Goal: Contribute content: Contribute content

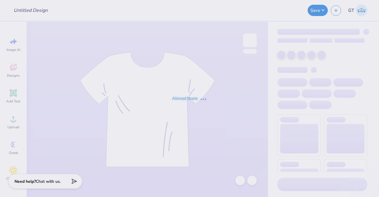
type input "1st Design Rough"
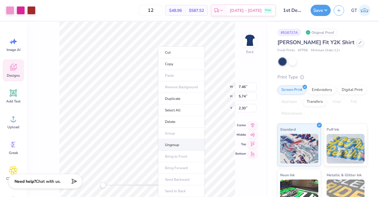
click at [183, 143] on li "Ungroup" at bounding box center [181, 145] width 46 height 12
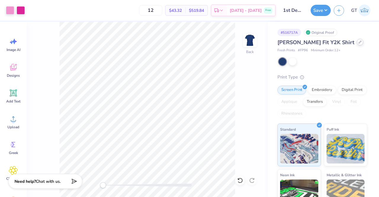
click at [356, 43] on div at bounding box center [359, 42] width 7 height 7
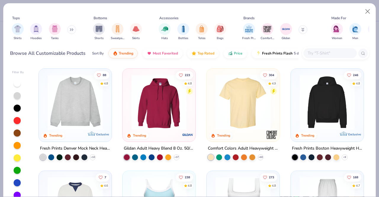
click at [324, 55] on input "text" at bounding box center [330, 53] width 46 height 7
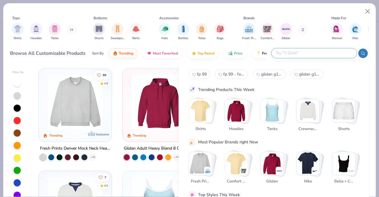
paste input "Fresh Prints FP96 - Baby Pink"
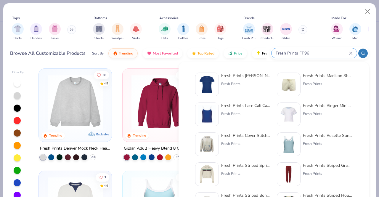
type input "Fresh Prints FP96"
click at [235, 77] on div "Fresh Prints Naomi Slim Fit Y2K Shirt" at bounding box center [246, 75] width 50 height 6
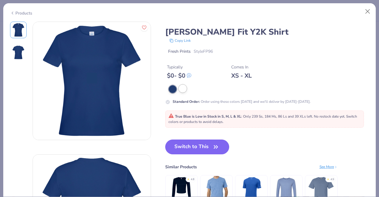
click at [185, 87] on div at bounding box center [183, 89] width 8 height 8
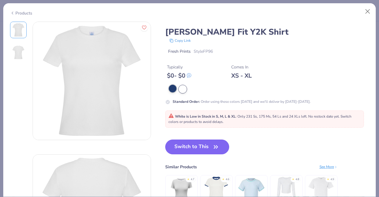
click at [170, 89] on div at bounding box center [173, 89] width 8 height 8
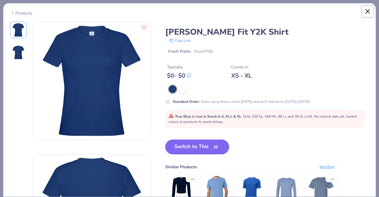
click at [365, 10] on button "Close" at bounding box center [367, 11] width 11 height 11
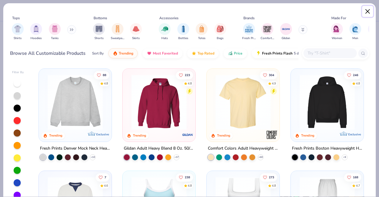
click at [368, 10] on button "Close" at bounding box center [367, 11] width 11 height 11
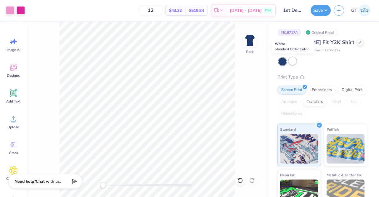
click at [295, 59] on div at bounding box center [292, 61] width 8 height 8
click at [279, 61] on div at bounding box center [282, 62] width 8 height 8
click at [281, 63] on div at bounding box center [282, 62] width 8 height 8
click at [282, 60] on div at bounding box center [282, 62] width 8 height 8
click at [292, 62] on div at bounding box center [292, 61] width 8 height 8
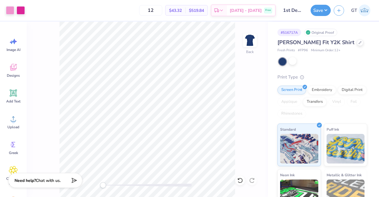
click at [64, 180] on div "Need help? Chat with us." at bounding box center [45, 180] width 74 height 15
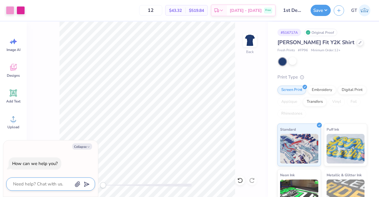
click at [43, 185] on textarea at bounding box center [42, 184] width 60 height 8
type textarea "H"
type textarea "x"
type textarea "He"
type textarea "x"
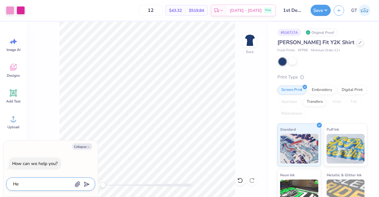
type textarea "Hel"
type textarea "x"
type textarea "Hell"
type textarea "x"
type textarea "Hello"
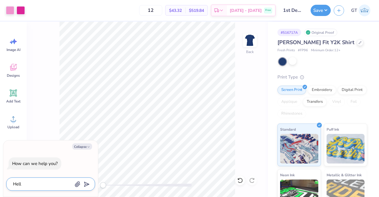
type textarea "x"
type textarea "Hello"
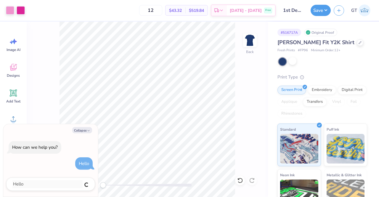
type textarea "x"
click at [46, 183] on textarea at bounding box center [42, 184] width 60 height 8
type textarea "I"
type textarea "x"
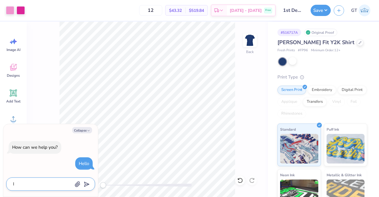
type textarea "I'"
type textarea "x"
type textarea "I'm"
type textarea "x"
type textarea "I'm"
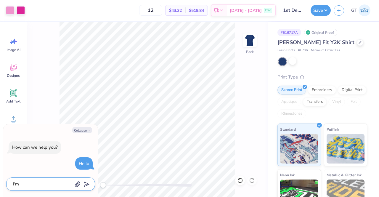
type textarea "x"
type textarea "I'm n"
type textarea "x"
type textarea "I'm no"
type textarea "x"
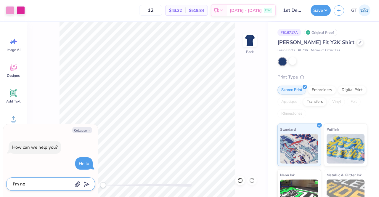
type textarea "I'm no"
type textarea "x"
type textarea "I'm no"
type textarea "x"
type textarea "I'm not"
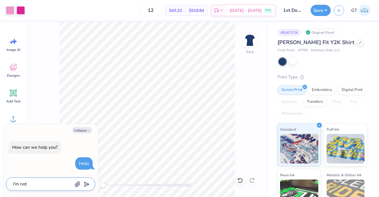
type textarea "x"
type textarea "I'm not"
type textarea "x"
type textarea "I'm not a"
type textarea "x"
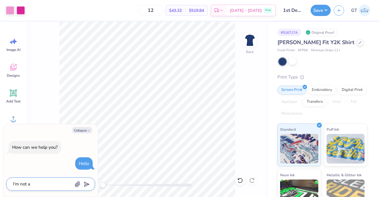
type textarea "I'm not ab"
type textarea "x"
type textarea "I'm not abl"
type textarea "x"
type textarea "I'm not able"
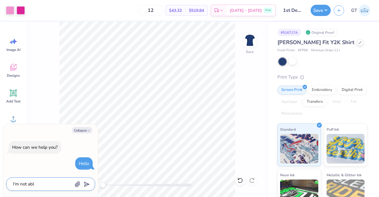
type textarea "x"
type textarea "I'm not able"
type textarea "x"
type textarea "I'm not able t"
type textarea "x"
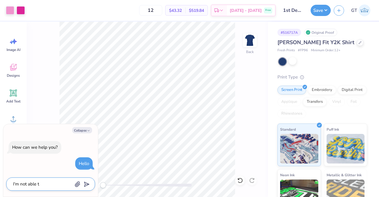
type textarea "I'm not able to"
type textarea "x"
type textarea "I'm not able to"
type textarea "x"
type textarea "I'm not able to s"
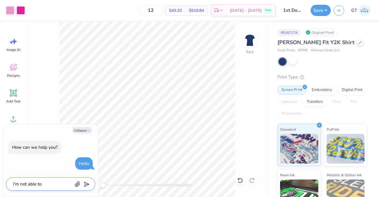
type textarea "x"
type textarea "I'm not able to sw"
type textarea "x"
type textarea "I'm not able to swa"
type textarea "x"
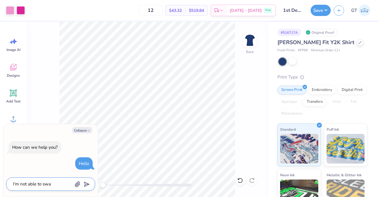
type textarea "I'm not able to swap"
type textarea "x"
type textarea "I'm not able to swap"
type textarea "x"
type textarea "I'm not able to swap t"
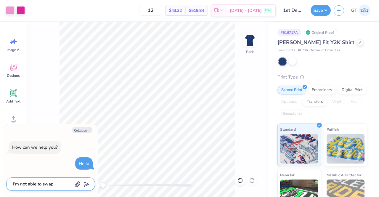
type textarea "x"
type textarea "I'm not able to swap th"
type textarea "x"
type textarea "I'm not able to swap the"
type textarea "x"
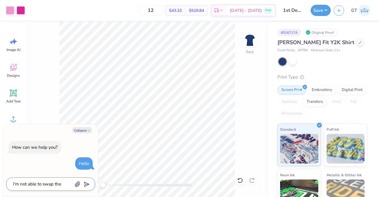
type textarea "I'm not able to swap the"
type textarea "x"
type textarea "I'm not able to swap the p"
type textarea "x"
type textarea "I'm not able to swap the pr"
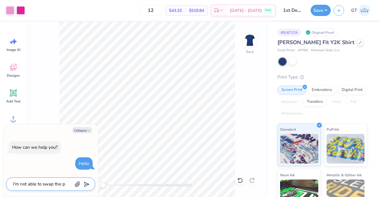
type textarea "x"
type textarea "I'm not able to swap the pro"
type textarea "x"
type textarea "I'm not able to swap the prod"
type textarea "x"
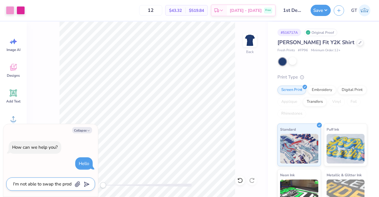
type textarea "I'm not able to swap the produ"
type textarea "x"
type textarea "I'm not able to swap the produc"
type textarea "x"
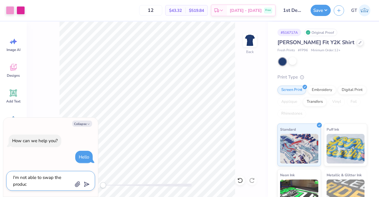
type textarea "I'm not able to swap the product"
type textarea "x"
type textarea "I'm not able to swap the product"
type textarea "x"
type textarea "I'm not able to swap the product t"
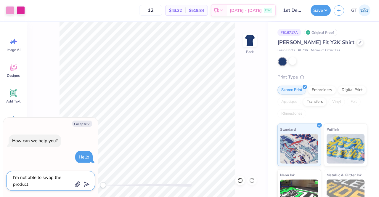
type textarea "x"
type textarea "I'm not able to swap the product to"
type textarea "x"
type textarea "I'm not able to swap the product to"
type textarea "x"
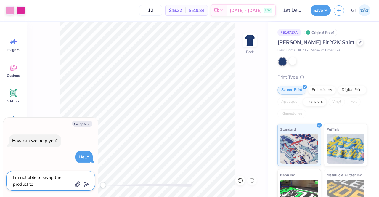
type textarea "I'm not able to swap the product to b"
type textarea "x"
type textarea "I'm not able to swap the product to ba"
type textarea "x"
type textarea "I'm not able to swap the product to bab"
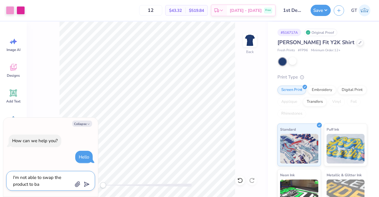
type textarea "x"
type textarea "I'm not able to swap the product to baby"
type textarea "x"
type textarea "I'm not able to swap the product to baby"
type textarea "x"
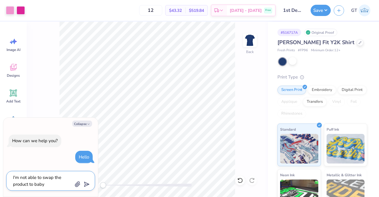
type textarea "I'm not able to swap the product to baby p"
type textarea "x"
type textarea "I'm not able to swap the product to baby pi"
type textarea "x"
type textarea "I'm not able to swap the product to baby pin"
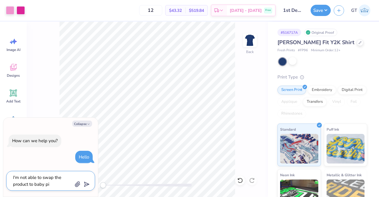
type textarea "x"
type textarea "I'm not able to swap the product to baby pink"
type textarea "x"
type textarea "I'm not able to swap the product to baby pink"
type textarea "x"
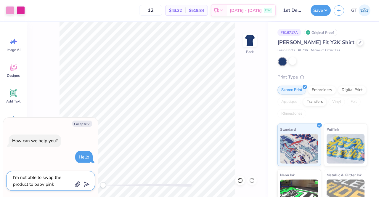
drag, startPoint x: 60, startPoint y: 184, endPoint x: 0, endPoint y: 168, distance: 62.3
click at [0, 168] on body "Art colors 12 $43.32 Per Item $519.84 Total Est. Delivery Sep 21 - 24 Free Desi…" at bounding box center [189, 98] width 379 height 197
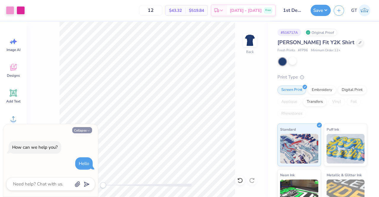
click at [82, 128] on button "Collapse" at bounding box center [82, 130] width 20 height 6
type textarea "x"
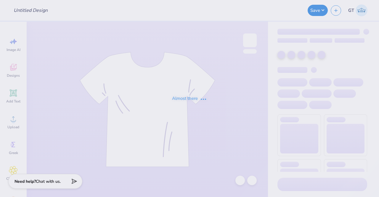
type input "1st Design Rough"
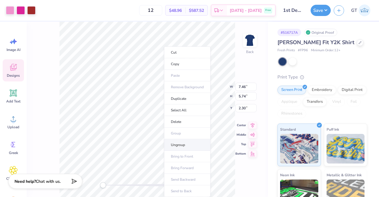
click at [179, 144] on li "Ungroup" at bounding box center [187, 145] width 46 height 12
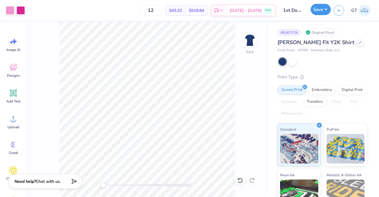
click at [324, 9] on button "Save" at bounding box center [320, 9] width 20 height 11
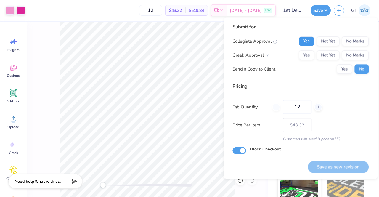
click at [312, 41] on button "Yes" at bounding box center [305, 40] width 15 height 9
click at [358, 41] on button "No Marks" at bounding box center [354, 40] width 27 height 9
click at [302, 57] on button "Yes" at bounding box center [305, 54] width 15 height 9
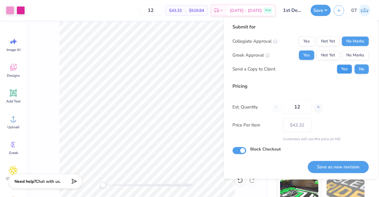
click at [345, 67] on button "Yes" at bounding box center [343, 68] width 15 height 9
click at [334, 164] on button "Save as new revision" at bounding box center [337, 167] width 61 height 12
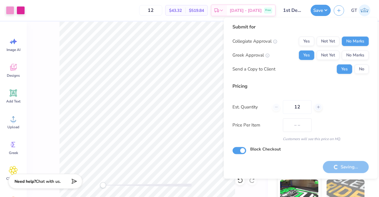
type input "$43.32"
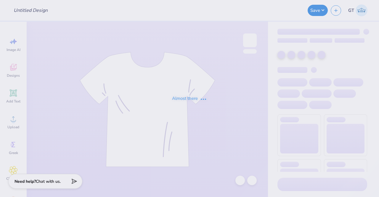
type input "think [PERSON_NAME]"
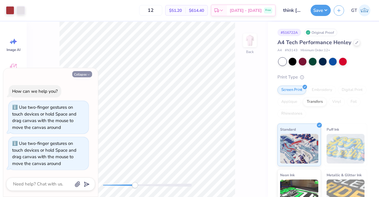
click at [84, 76] on button "Collapse" at bounding box center [82, 74] width 20 height 6
type textarea "x"
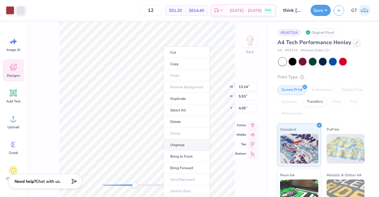
click at [182, 143] on li "Ungroup" at bounding box center [186, 145] width 46 height 12
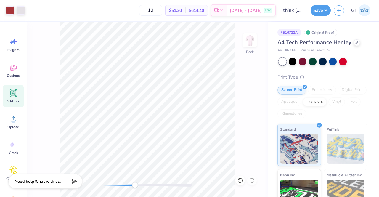
click at [15, 90] on icon at bounding box center [13, 92] width 7 height 7
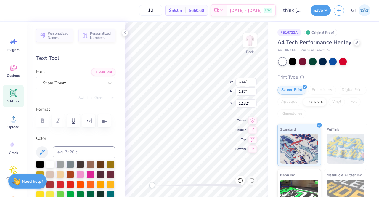
scroll to position [5, 1]
paste textarea "®"
type textarea "®"
click at [94, 82] on div "Super Dream" at bounding box center [73, 82] width 62 height 9
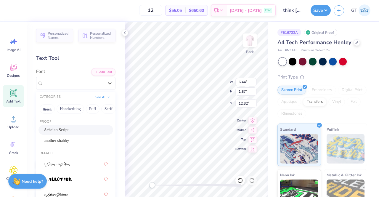
click at [57, 126] on div "Achelan Script" at bounding box center [75, 130] width 75 height 10
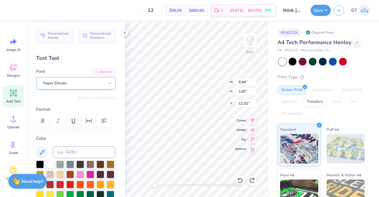
type textarea "®"
click at [87, 84] on div "Super Dream" at bounding box center [73, 82] width 62 height 9
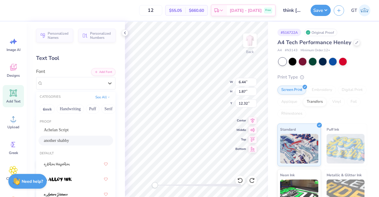
click at [83, 142] on div "another shabby" at bounding box center [76, 140] width 64 height 6
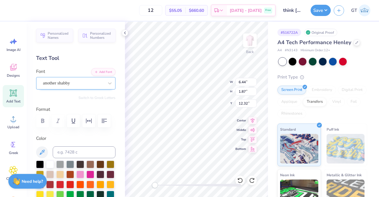
click at [67, 82] on div "another shabby" at bounding box center [73, 82] width 62 height 9
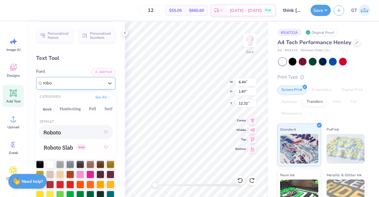
click at [72, 134] on div at bounding box center [76, 132] width 64 height 11
type input "robo"
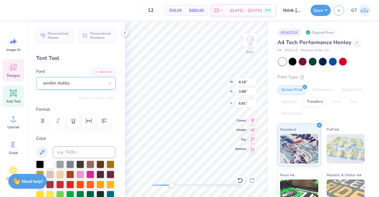
type input "8.18"
type input "3.88"
type input "6.81"
type input "1.93"
type input "0.70"
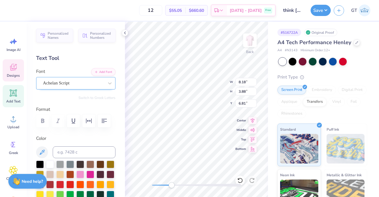
type input "6.72"
type input "8.18"
type input "3.88"
type input "6.81"
type input "1.11"
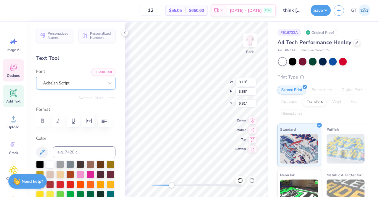
type input "0.49"
type input "7.25"
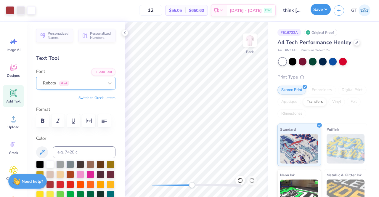
click at [317, 7] on button "Save" at bounding box center [320, 9] width 20 height 11
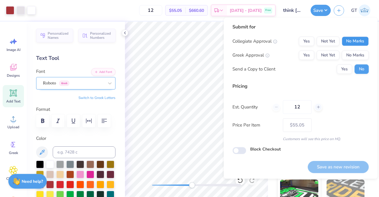
click at [349, 39] on button "No Marks" at bounding box center [354, 40] width 27 height 9
click at [310, 57] on button "Yes" at bounding box center [305, 54] width 15 height 9
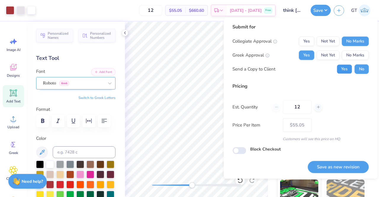
click at [339, 69] on button "Yes" at bounding box center [343, 68] width 15 height 9
click at [327, 166] on button "Save as new revision" at bounding box center [337, 167] width 61 height 12
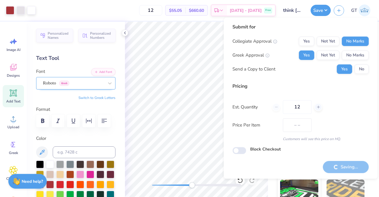
type input "$55.05"
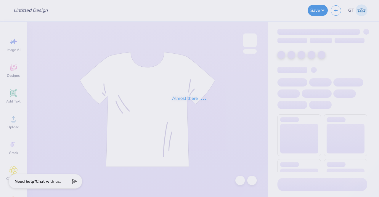
type input "think pink"
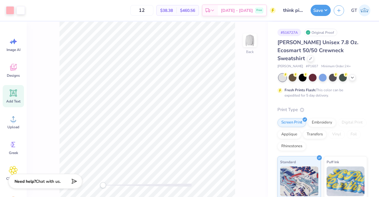
click at [14, 97] on div "Add Text" at bounding box center [13, 96] width 21 height 22
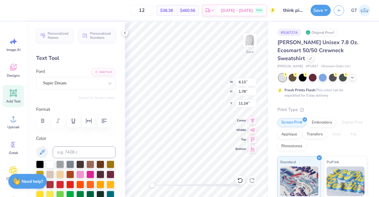
type textarea "TEX®T"
type input "7.98"
type textarea "®"
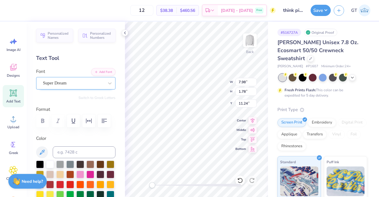
click at [81, 84] on div "Super Dream" at bounding box center [73, 82] width 62 height 9
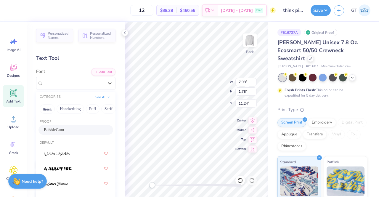
click at [76, 129] on div "BubbleGum" at bounding box center [76, 130] width 64 height 6
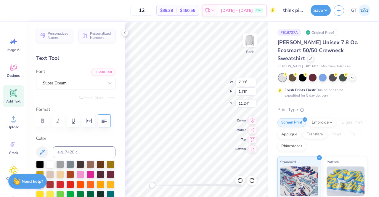
type textarea "®"
click at [212, 89] on div "Back W 0.40 0.40 " H 0.40 0.40 " Y 11.24 11.24 " Center Middle Top Bottom" at bounding box center [196, 109] width 143 height 175
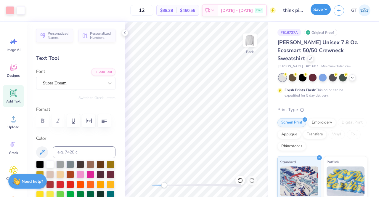
click at [320, 10] on button "Save" at bounding box center [320, 9] width 20 height 11
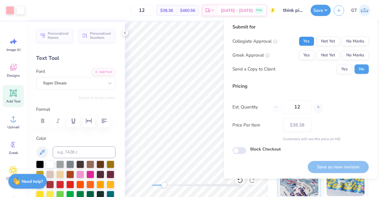
click at [309, 40] on button "Yes" at bounding box center [305, 40] width 15 height 9
click at [358, 39] on button "No Marks" at bounding box center [354, 40] width 27 height 9
click at [307, 54] on button "Yes" at bounding box center [305, 54] width 15 height 9
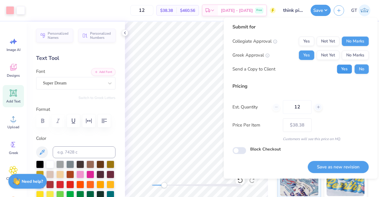
click at [341, 69] on button "Yes" at bounding box center [343, 68] width 15 height 9
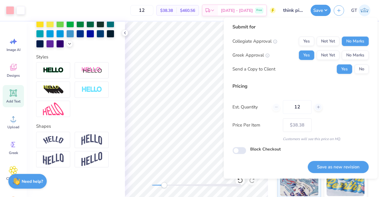
scroll to position [0, 0]
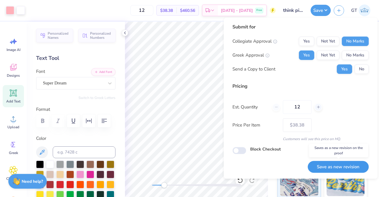
click at [346, 164] on button "Save as new revision" at bounding box center [337, 167] width 61 height 12
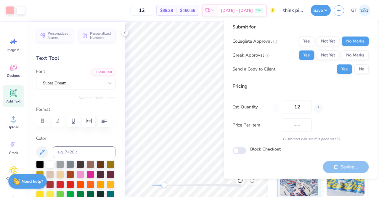
type input "$38.38"
